Goal: Navigation & Orientation: Find specific page/section

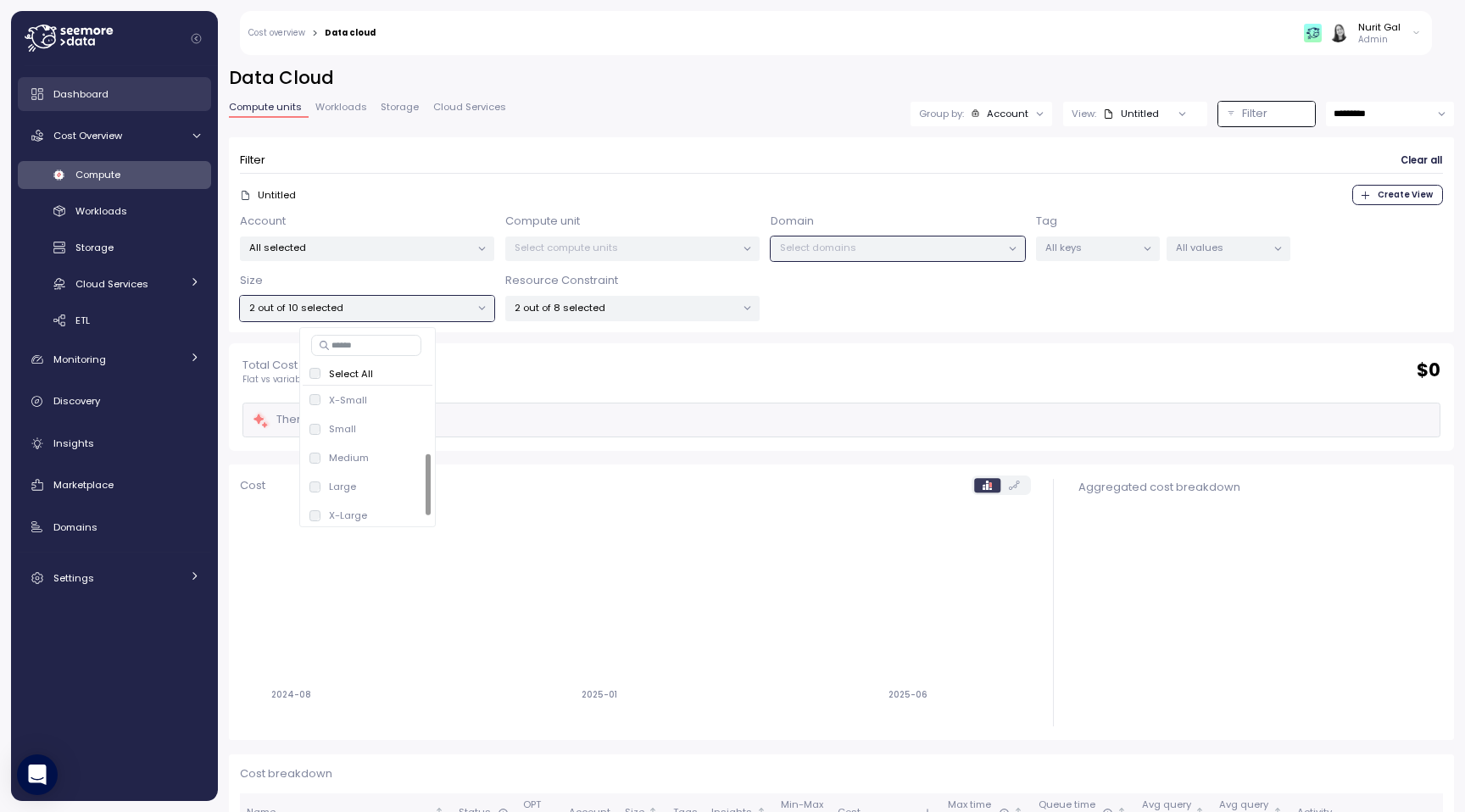
scroll to position [151, 0]
click at [117, 91] on div "Dashboard" at bounding box center [127, 94] width 146 height 17
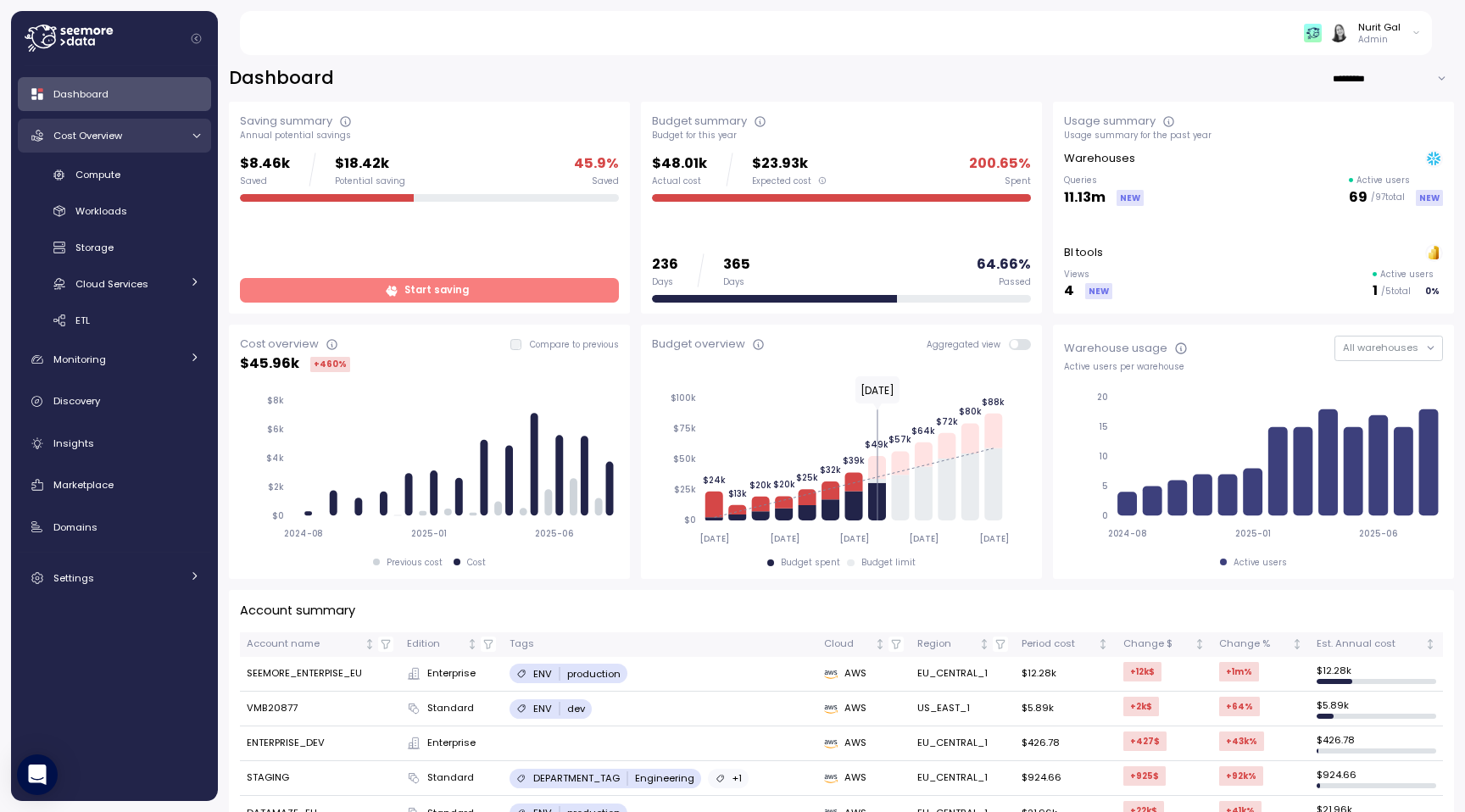
click at [122, 135] on div "Cost Overview" at bounding box center [117, 135] width 127 height 17
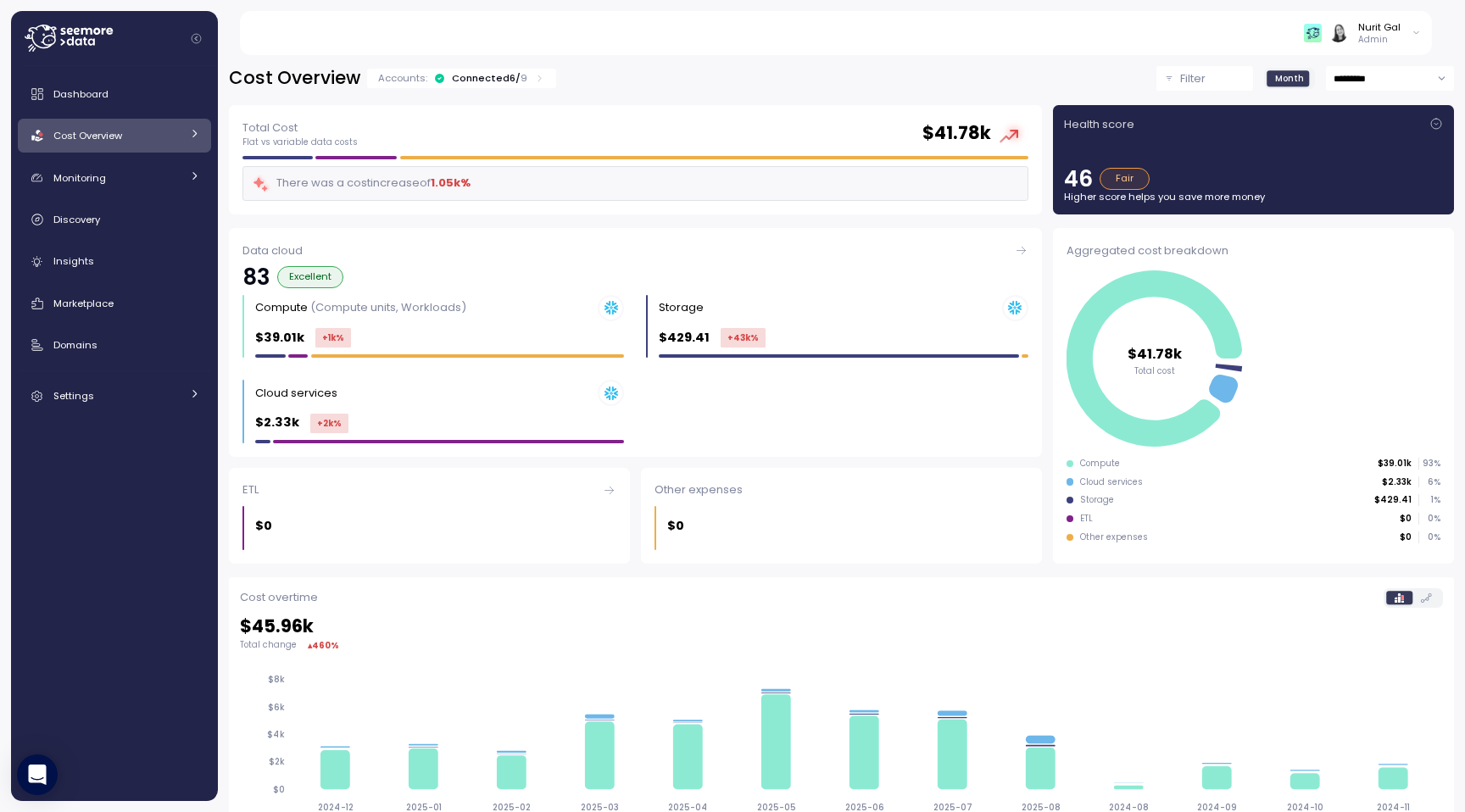
click at [127, 145] on link "Cost Overview" at bounding box center [114, 135] width 194 height 34
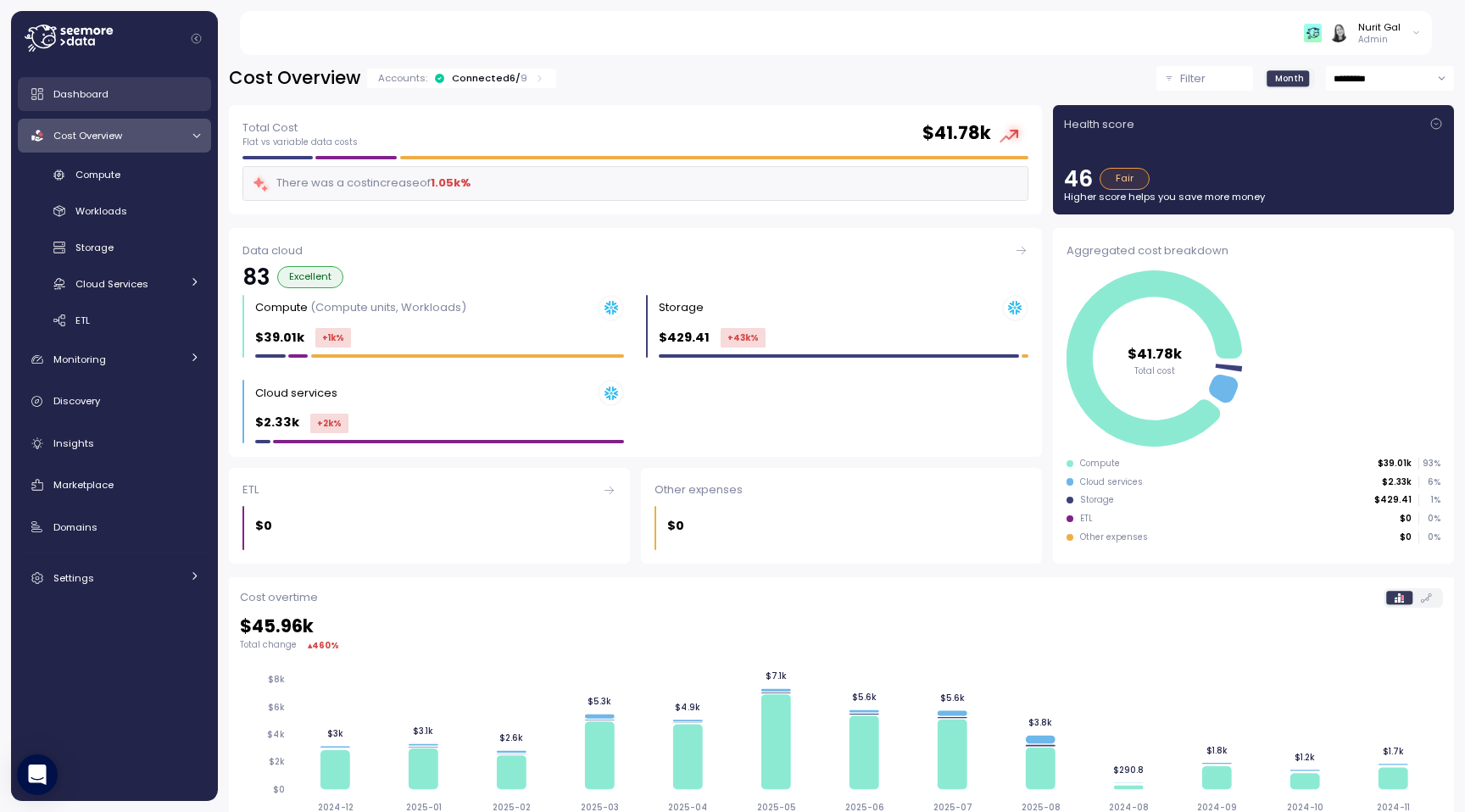
click at [72, 95] on span "Dashboard" at bounding box center [81, 94] width 55 height 14
